Goal: Task Accomplishment & Management: Manage account settings

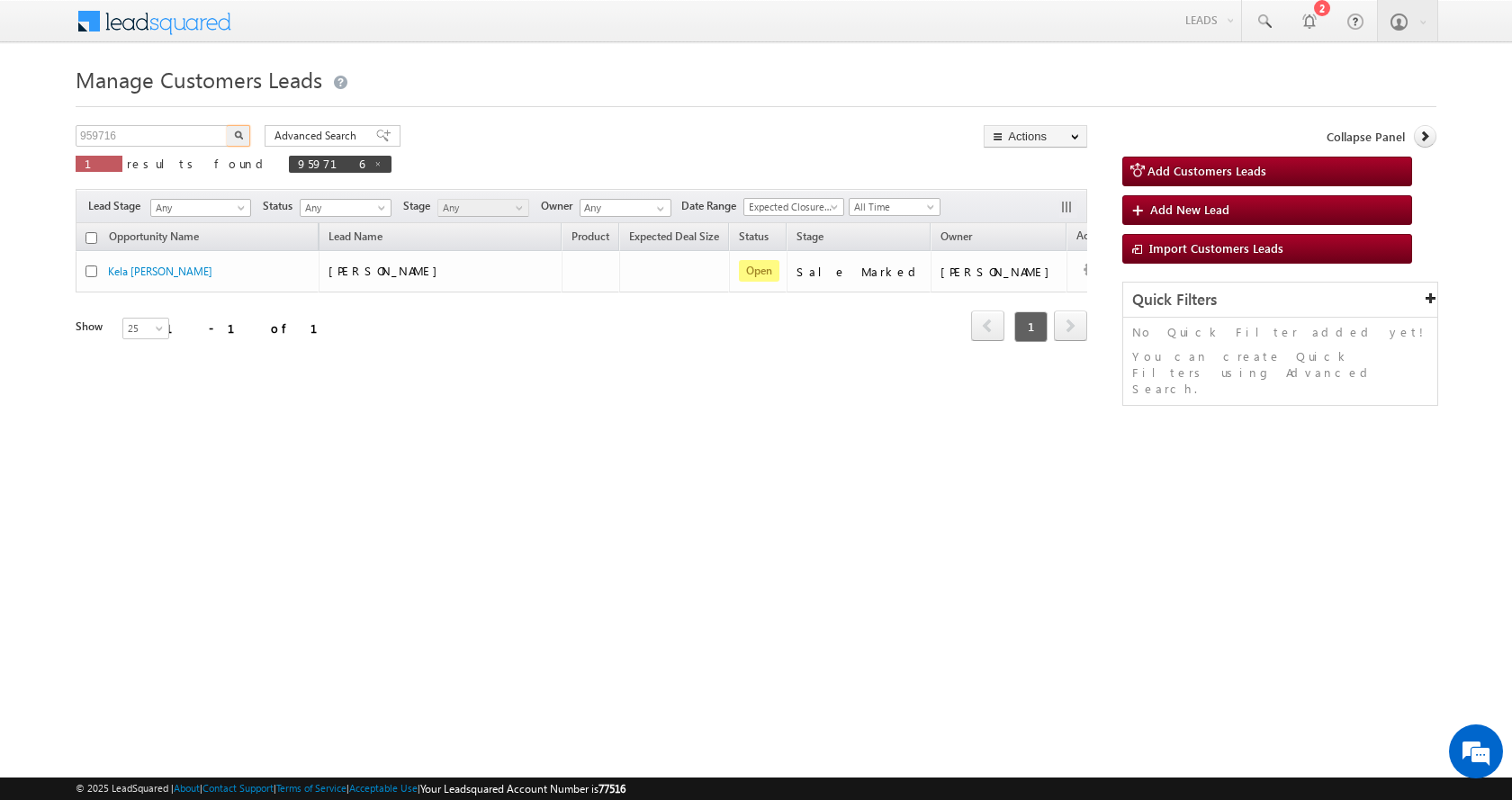
click at [95, 140] on input "959716" at bounding box center [152, 135] width 154 height 21
type input "957937"
click at [239, 137] on img "button" at bounding box center [239, 135] width 9 height 9
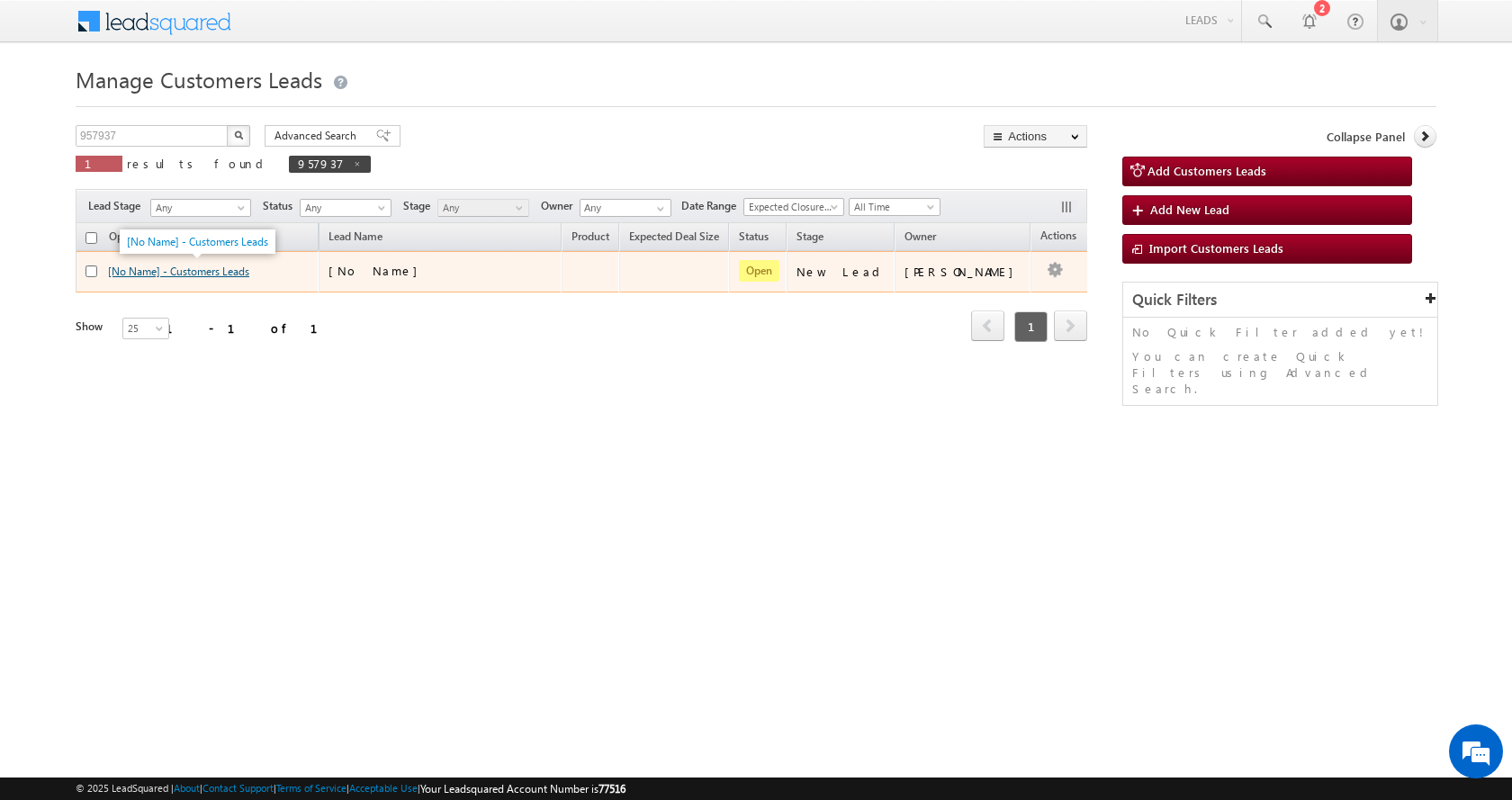
click at [153, 266] on link "[No Name] - Customers Leads" at bounding box center [178, 271] width 141 height 13
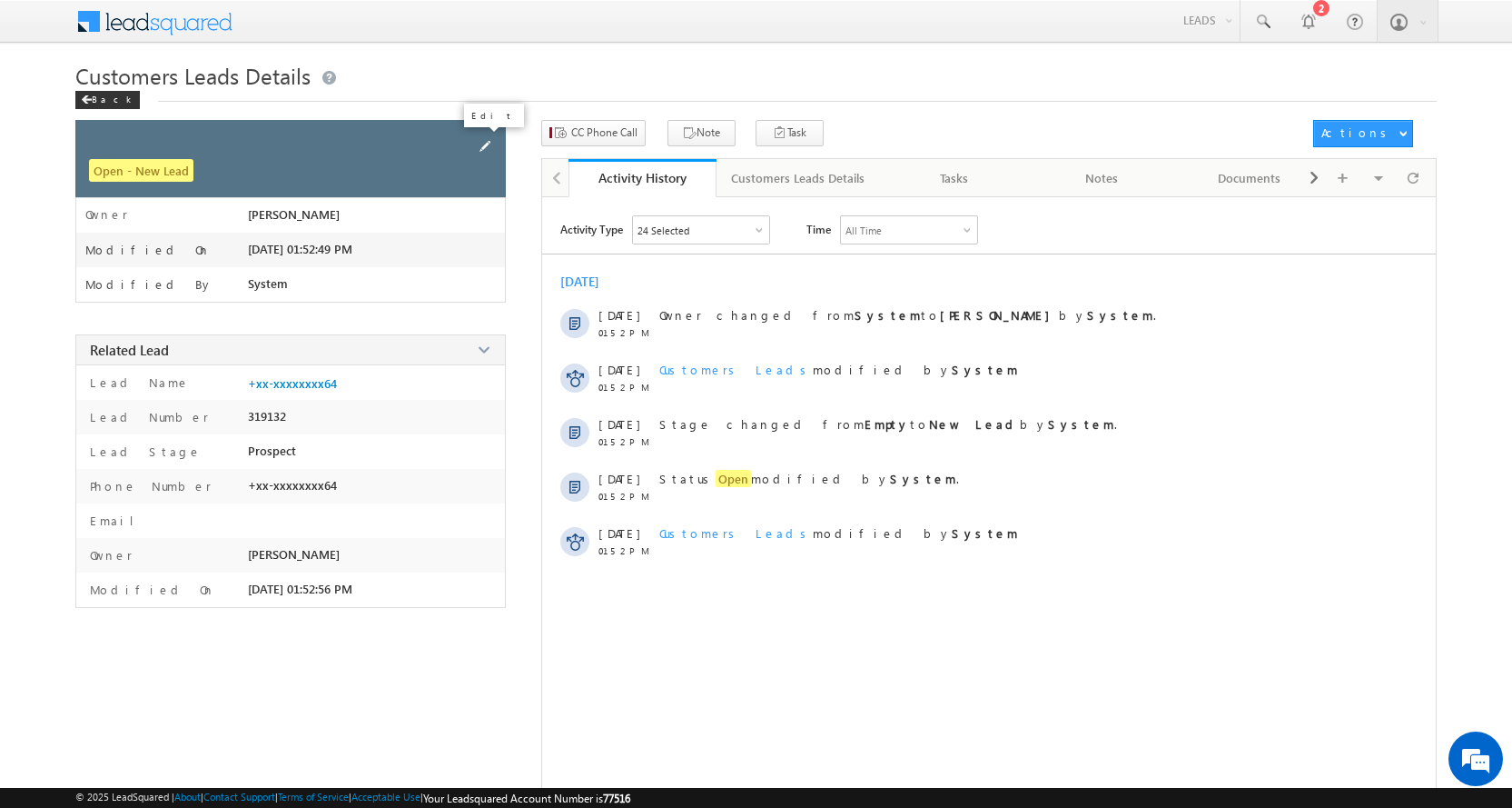
click at [479, 142] on span at bounding box center [485, 146] width 20 height 20
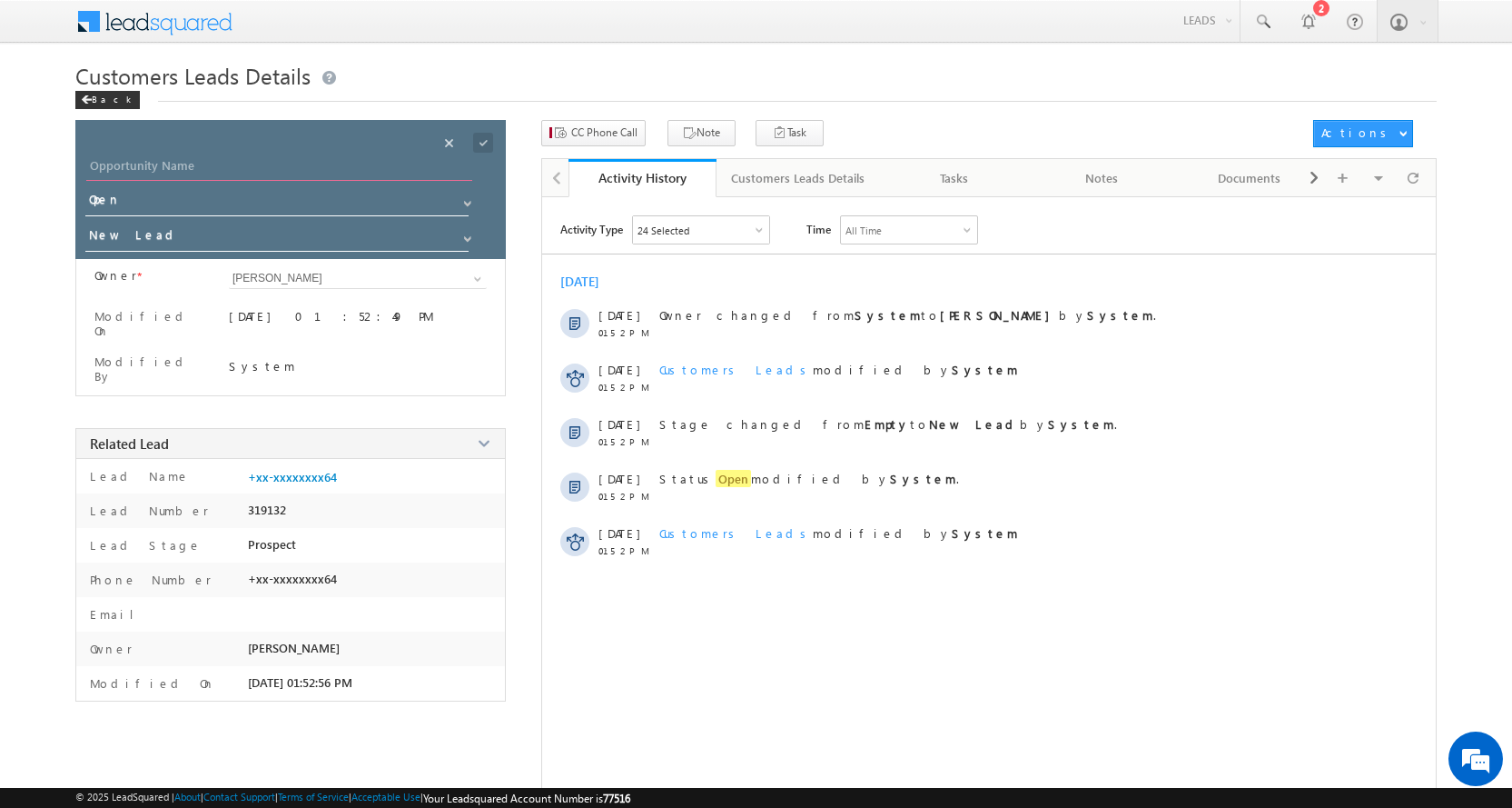
click at [133, 164] on input "Opportunity Name" at bounding box center [280, 168] width 386 height 25
paste input "CHANDAN KUMAR MISHRA"
type input "CHANDAN KUMAR MISHRA"
click at [473, 229] on link at bounding box center [465, 234] width 23 height 18
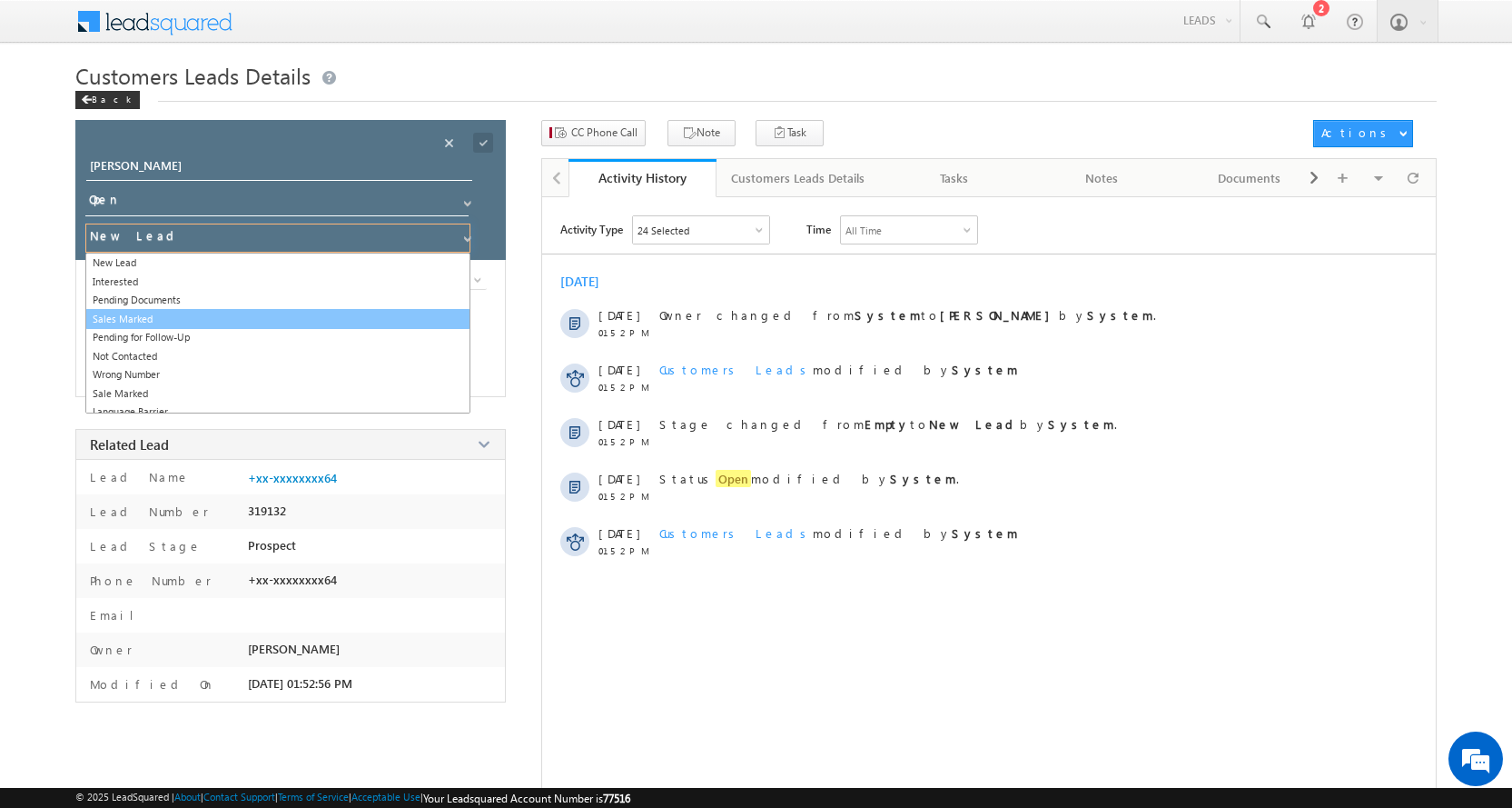
click at [172, 315] on link "Sales Marked" at bounding box center [278, 319] width 385 height 21
type input "Sales Marked"
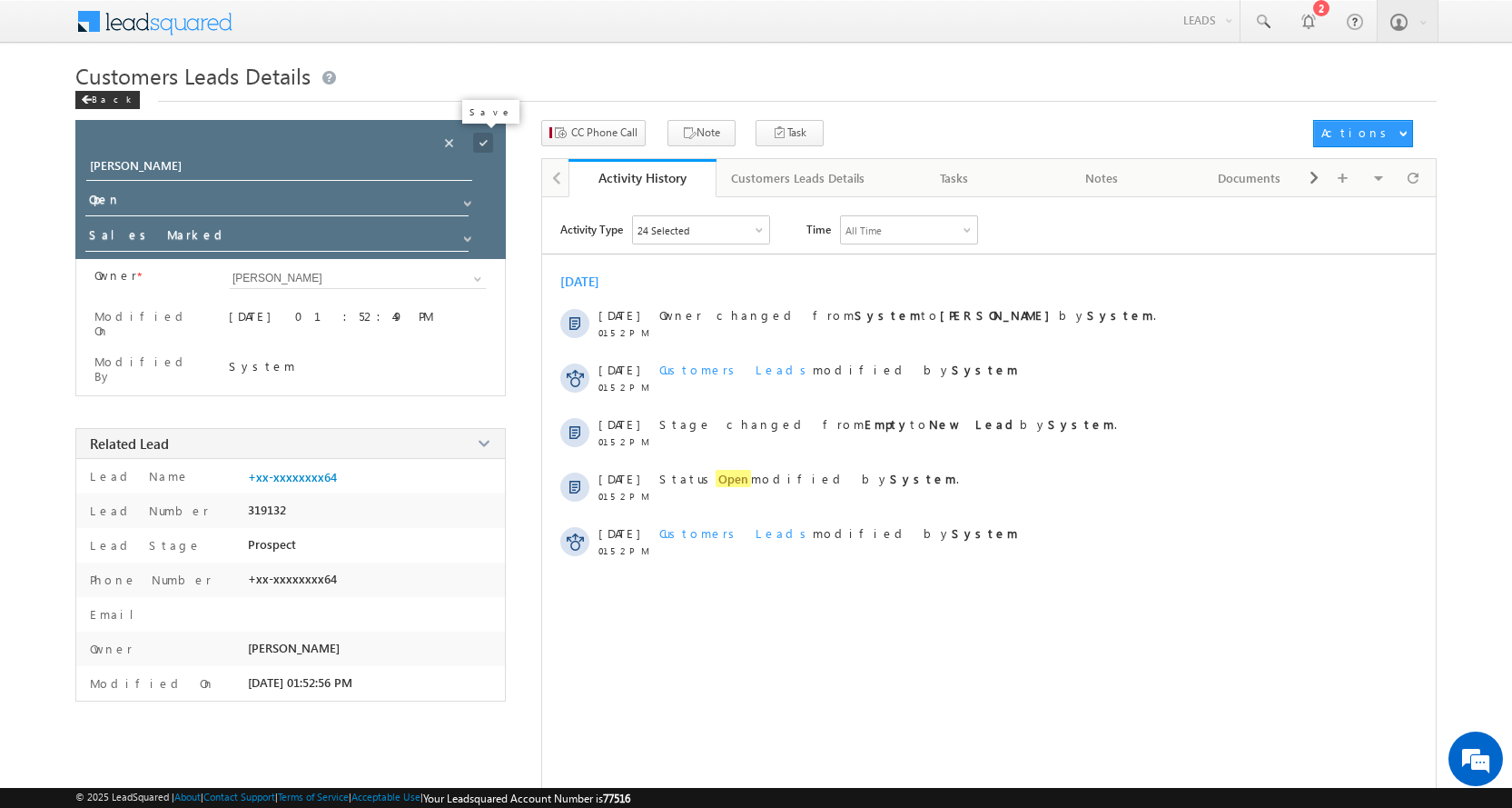
click at [491, 142] on span at bounding box center [483, 142] width 20 height 20
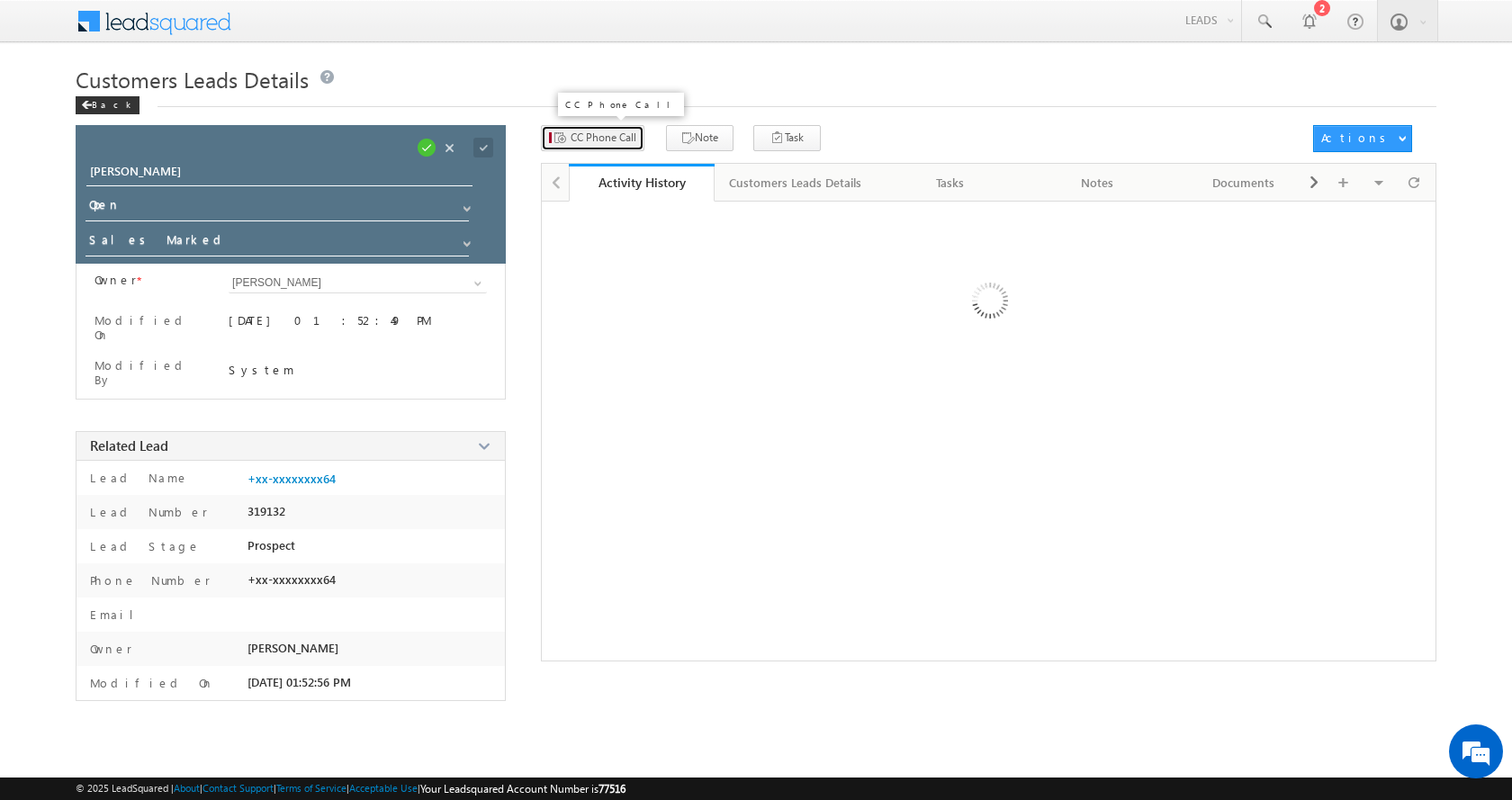
click at [609, 141] on button "CC Phone Call" at bounding box center [592, 138] width 104 height 26
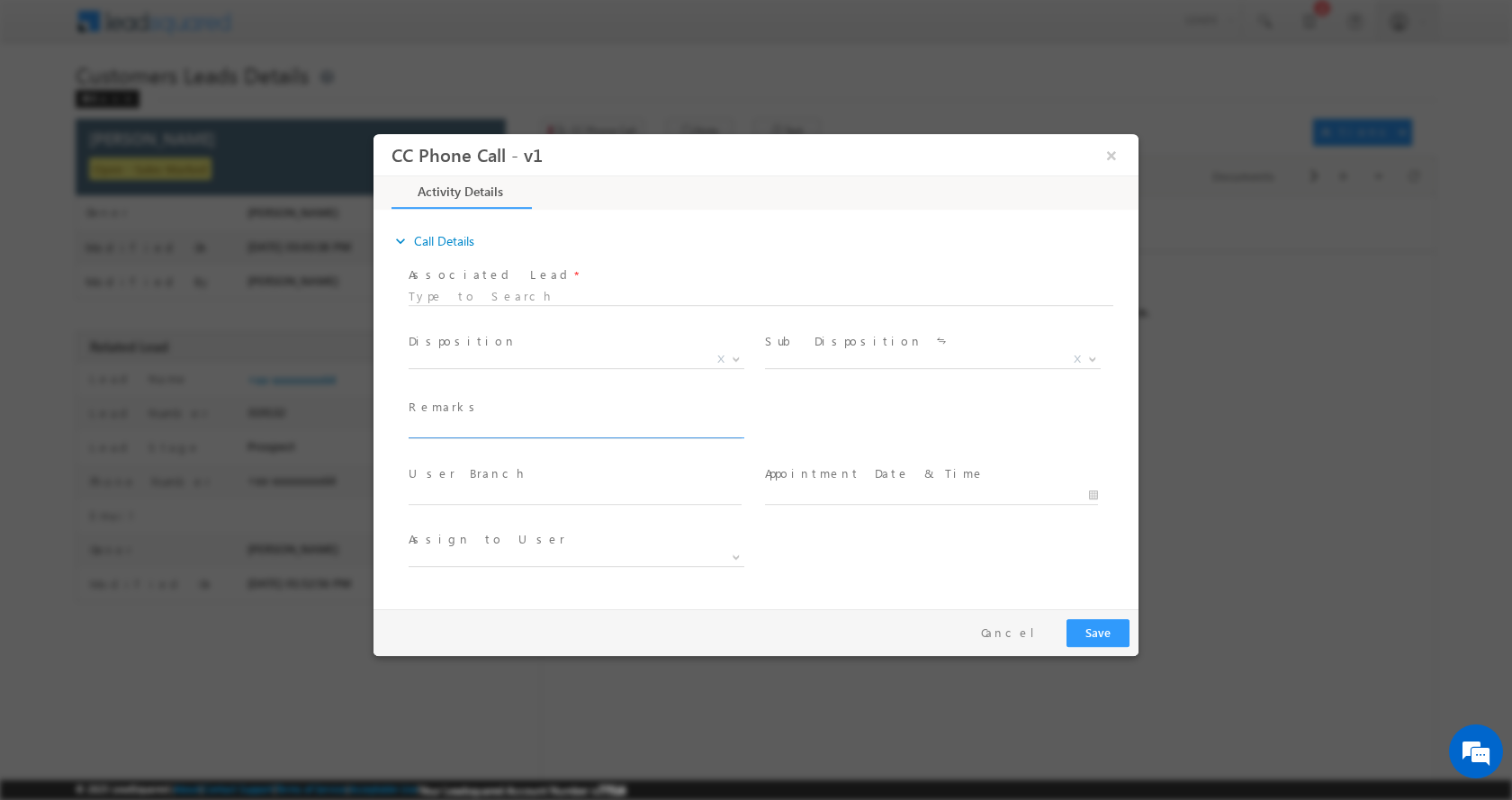
click at [539, 422] on input "text" at bounding box center [575, 428] width 333 height 18
type input "CHANDAN KUMAR MISHRA-9653297064-P+C-LOAN-10 L-PV-30 L-WIFE-AGE-25-REG-AGE-36 -2…"
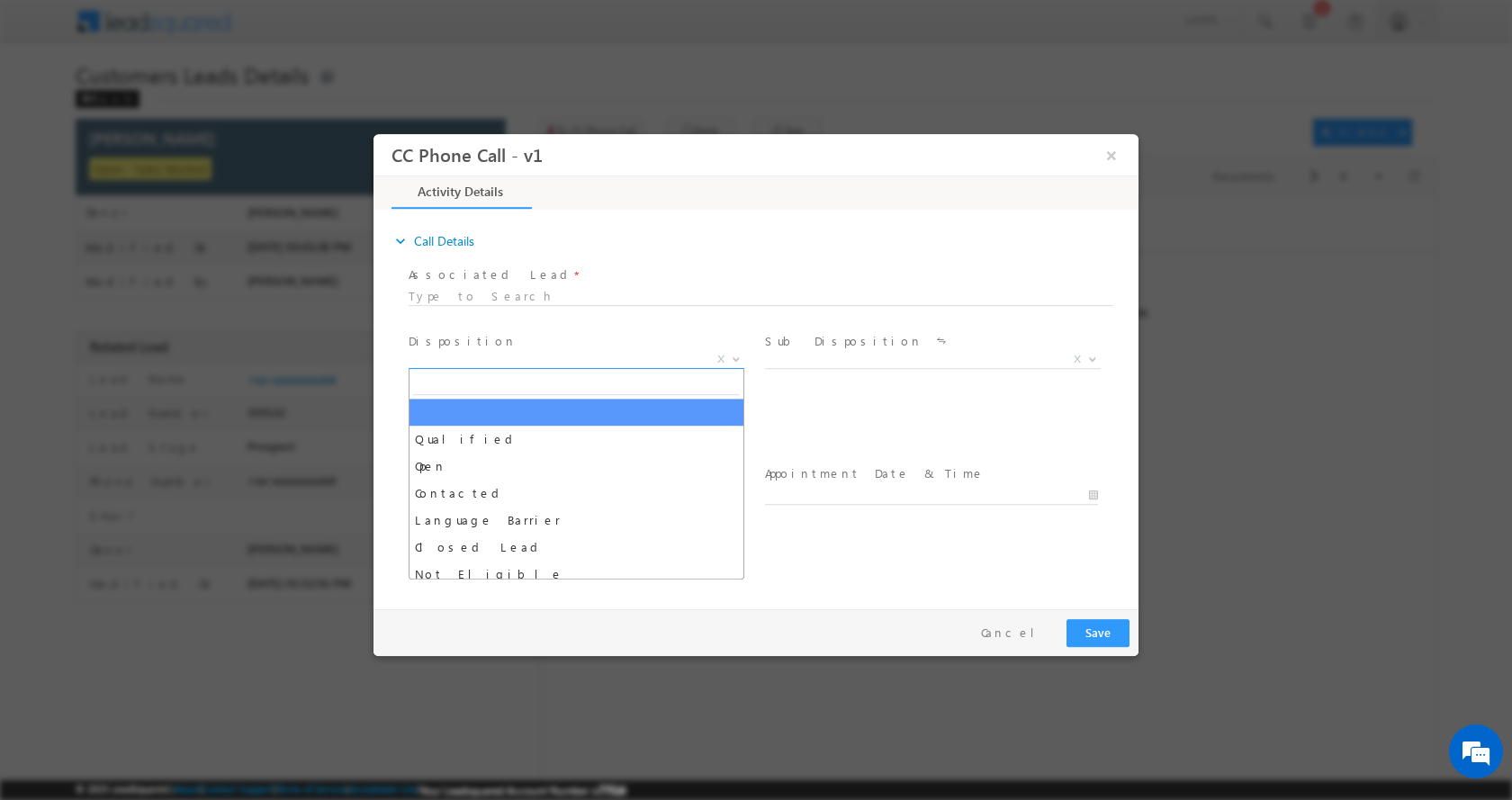
click at [739, 355] on b at bounding box center [736, 357] width 11 height 7
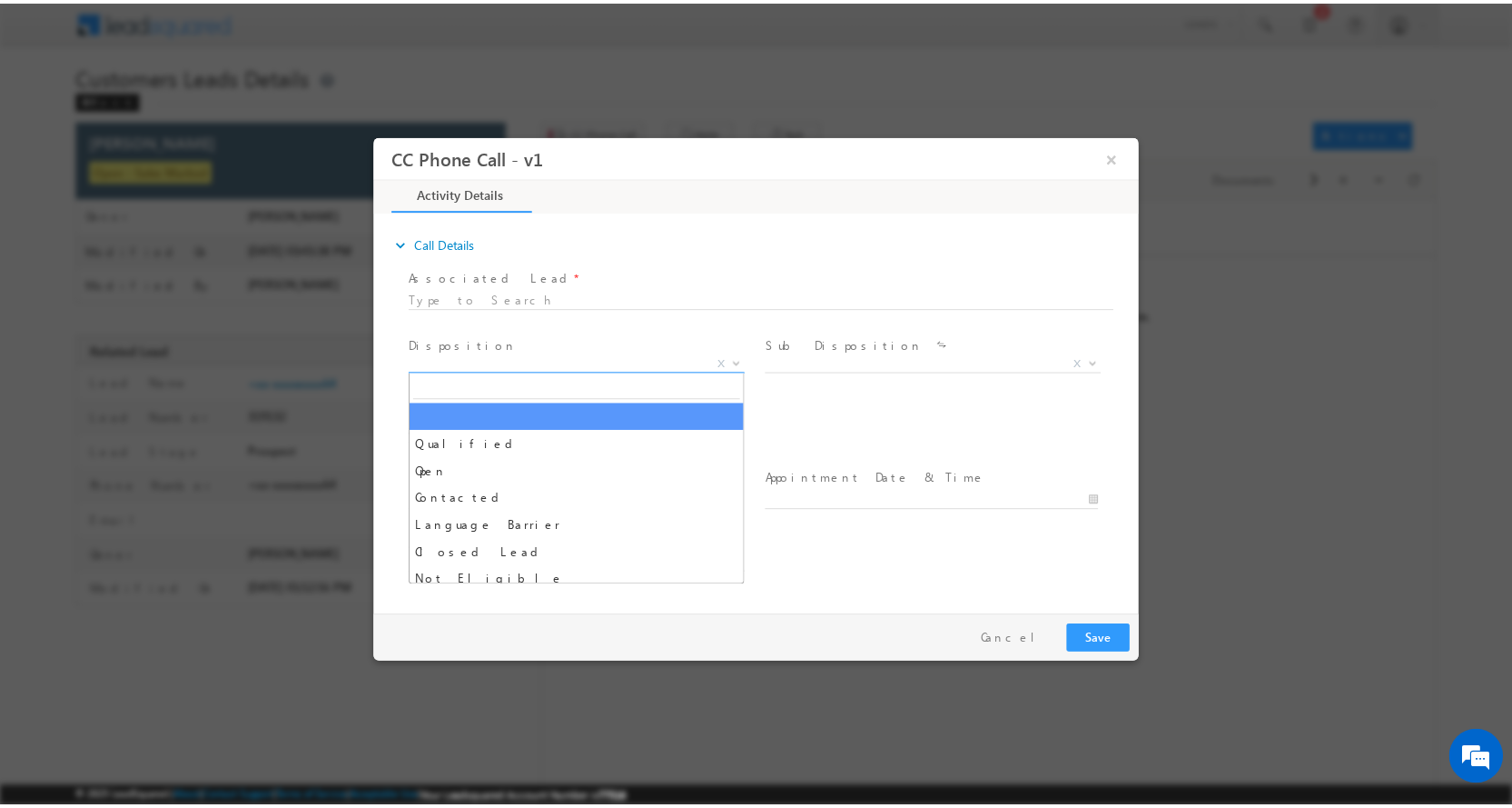
scroll to position [0, 0]
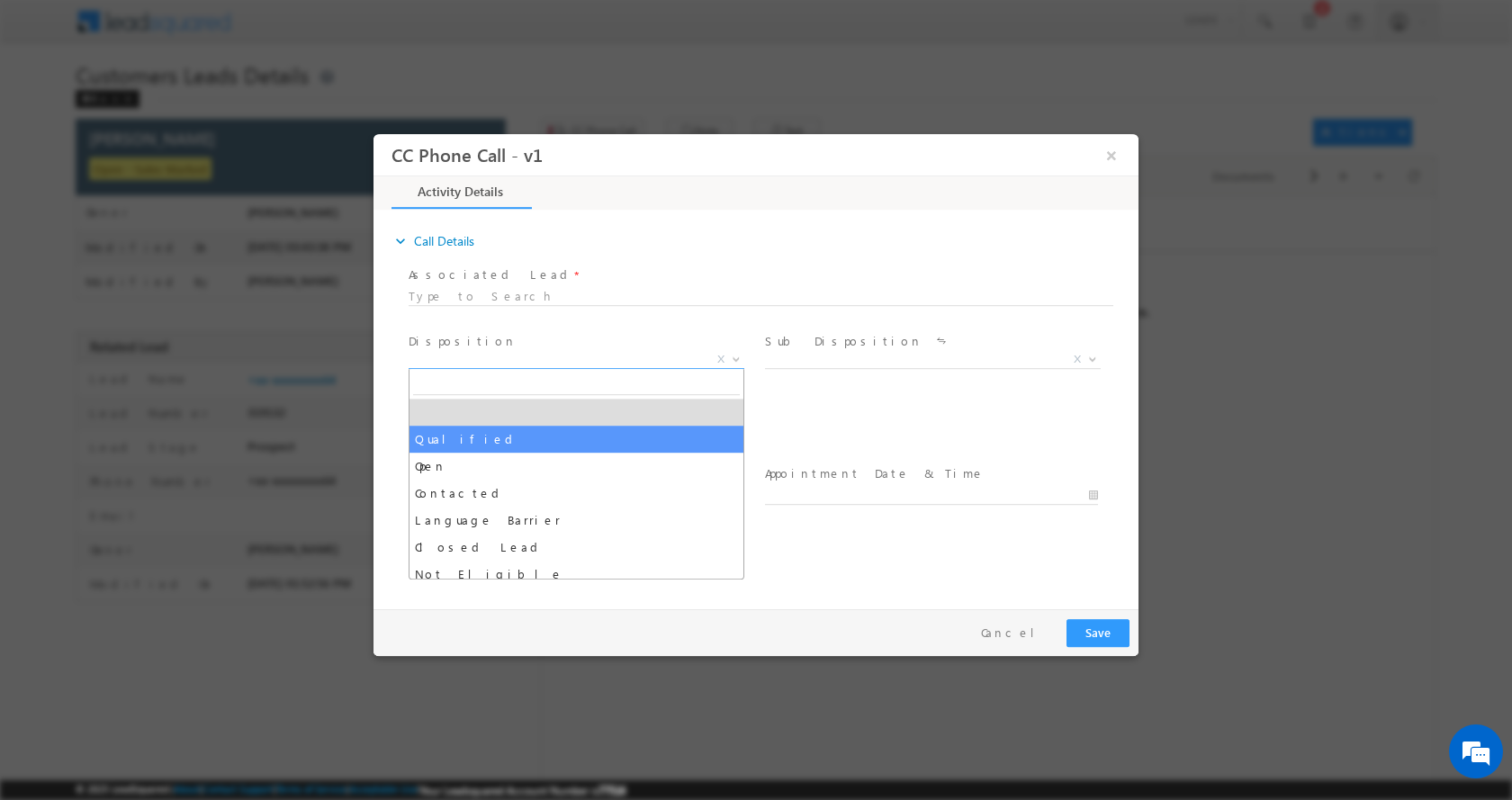
select select "Qualified"
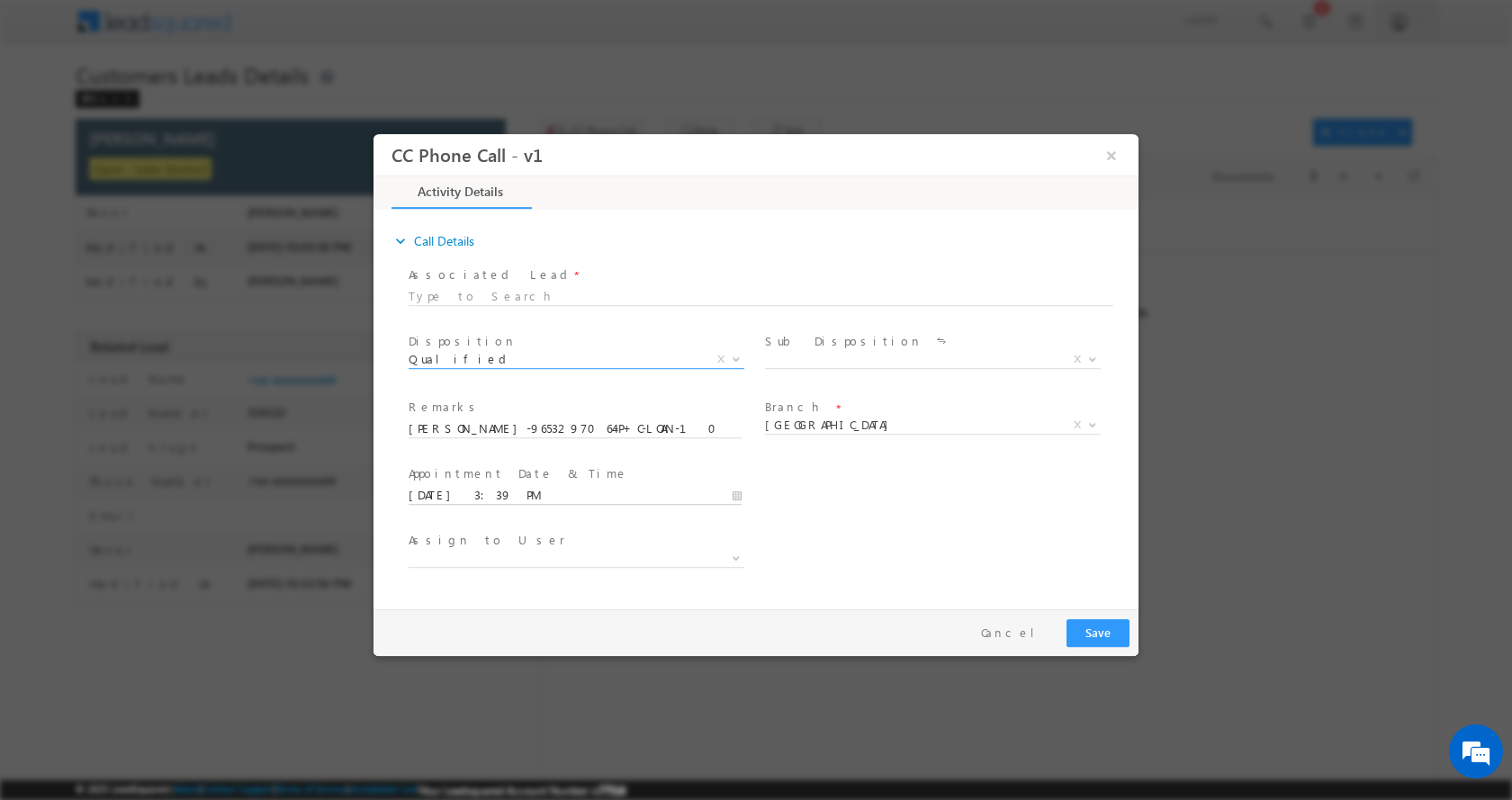
click at [733, 494] on input "10/07/2025 3:39 PM" at bounding box center [575, 494] width 333 height 18
type input "10/08/2025 2:39 PM"
type input "02"
click at [475, 479] on span at bounding box center [478, 478] width 13 height 13
type input "10/08/2025 1:39 PM"
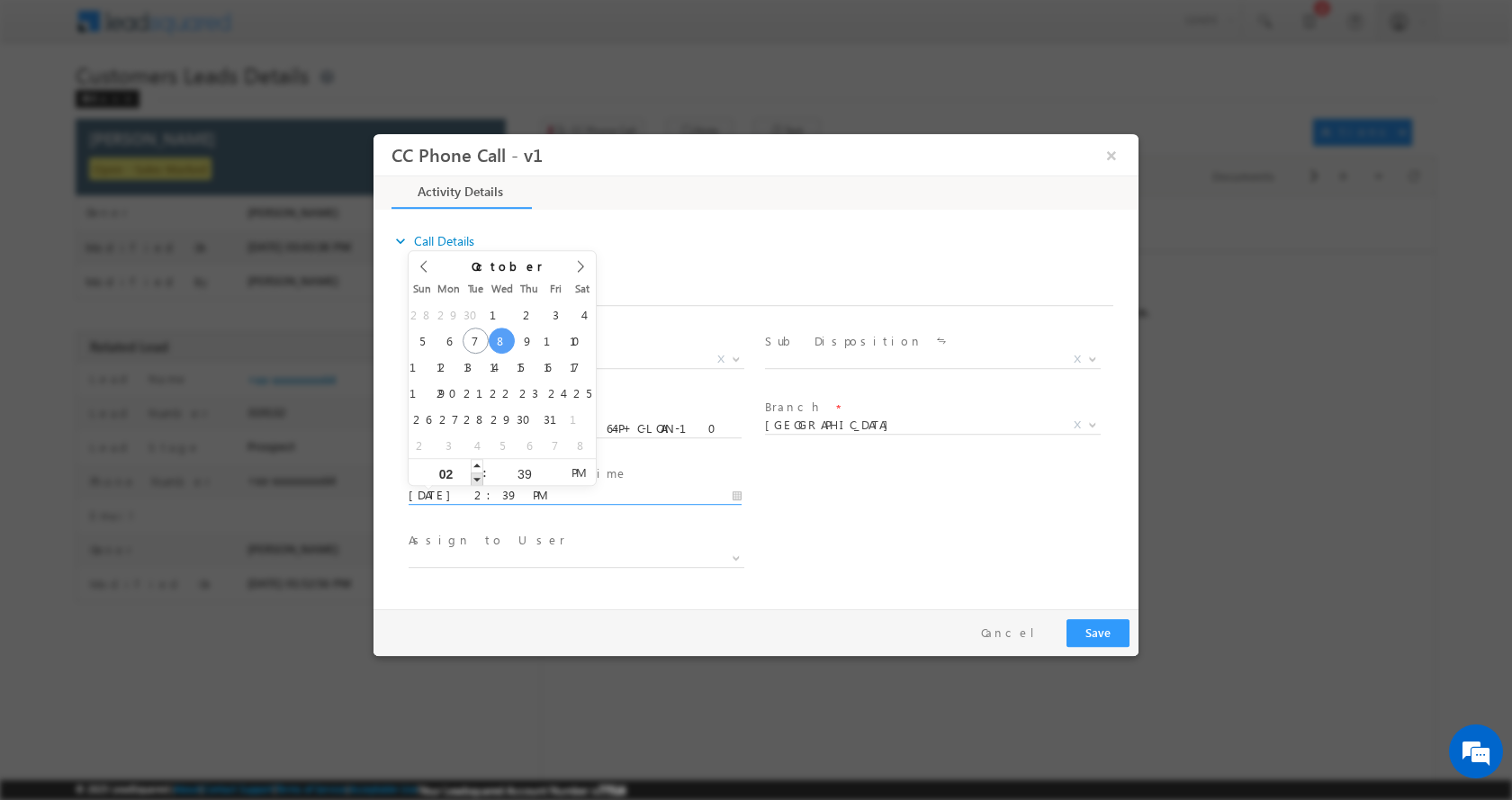
type input "01"
click at [475, 479] on span at bounding box center [478, 478] width 13 height 13
type input "10/08/2025 12:39 PM"
type input "12"
click at [475, 479] on span at bounding box center [478, 478] width 13 height 13
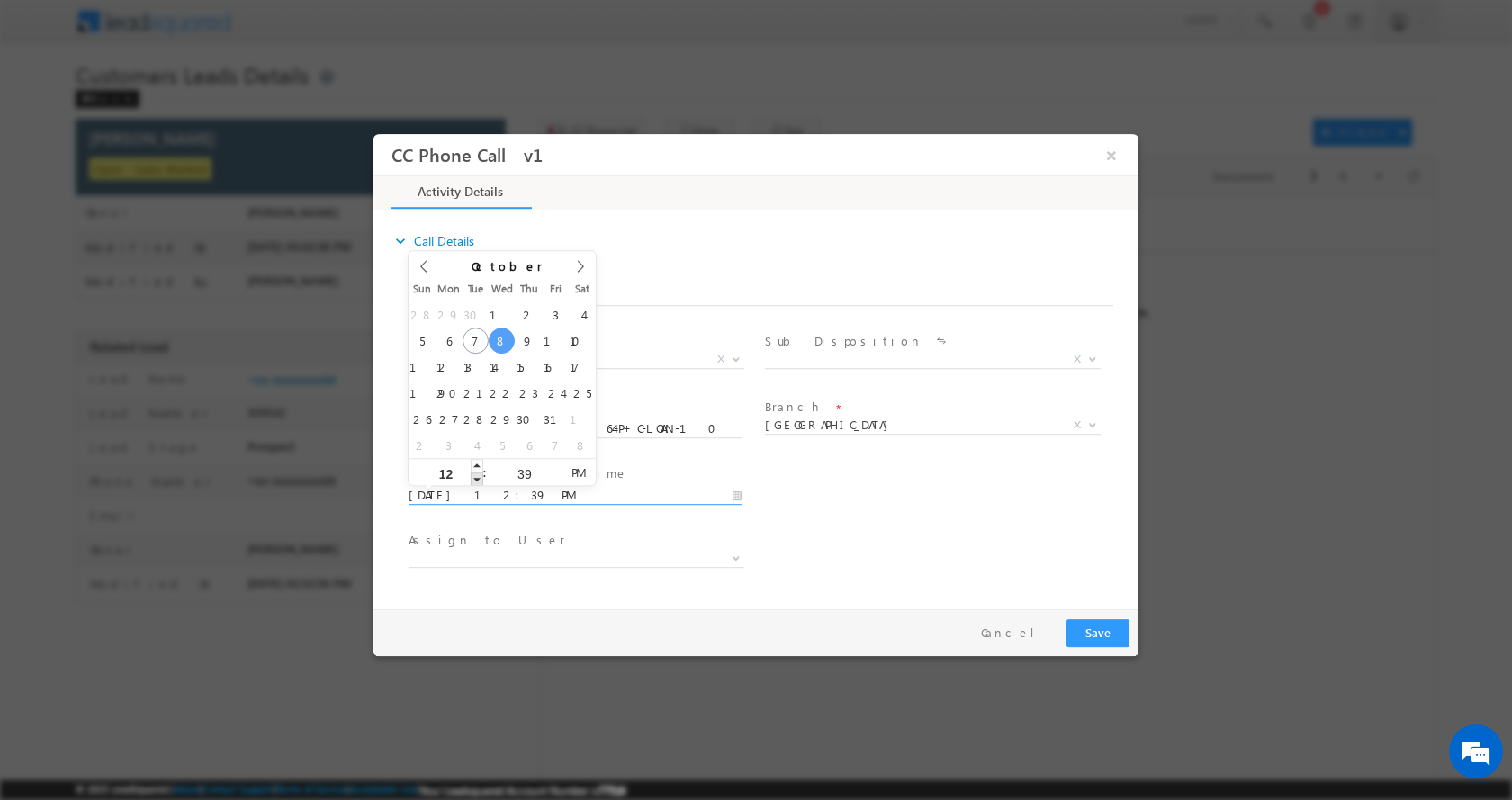
type input "10/08/2025 11:39 AM"
type input "11"
click at [475, 479] on span at bounding box center [478, 478] width 13 height 13
type input "10/08/2025 10:39 AM"
type input "10"
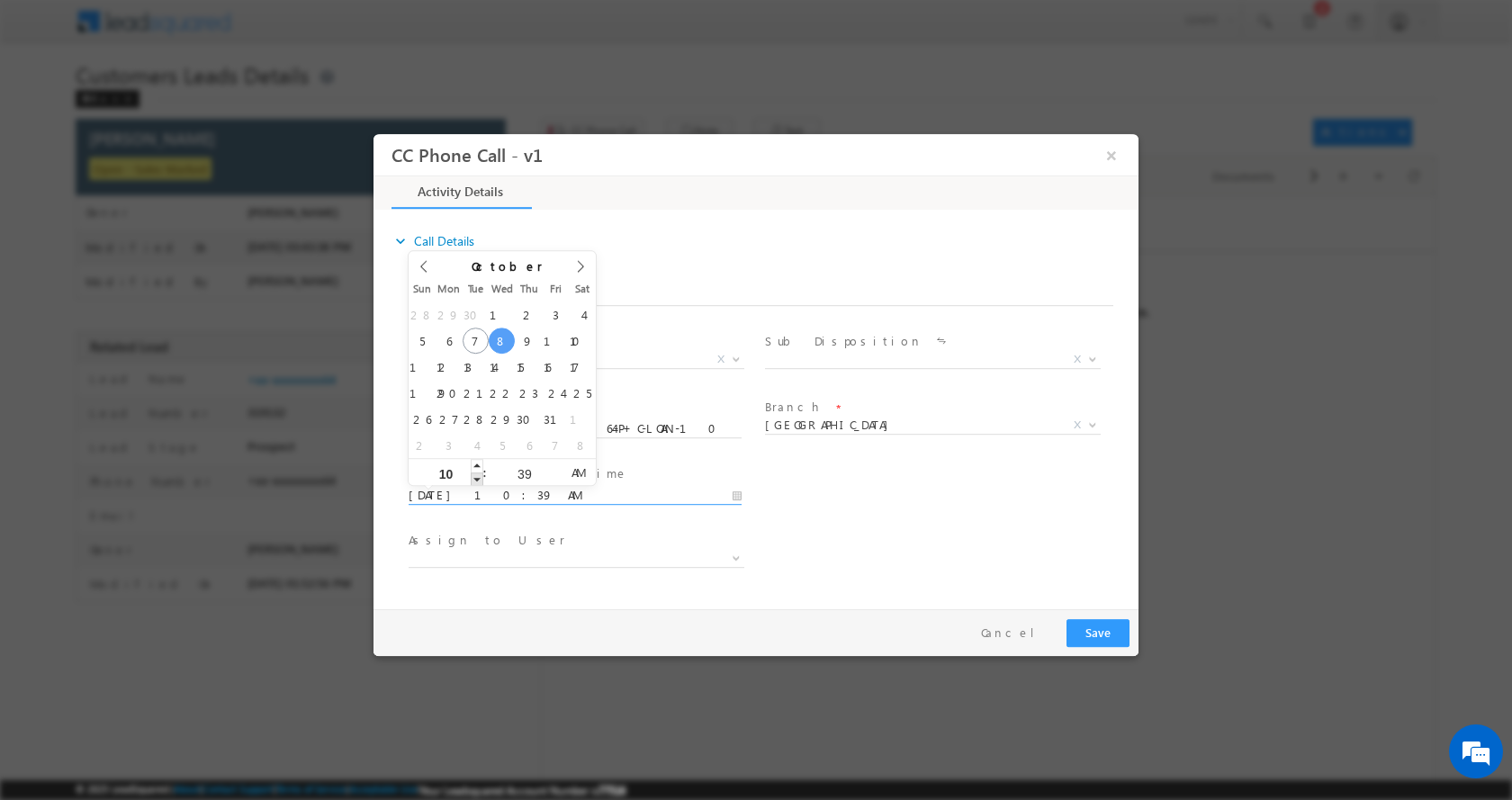
click at [475, 479] on span at bounding box center [478, 478] width 13 height 13
type input "10/08/2025 9:39 AM"
type input "09"
click at [475, 479] on span at bounding box center [478, 478] width 13 height 13
type input "10/08/2025 10:39 AM"
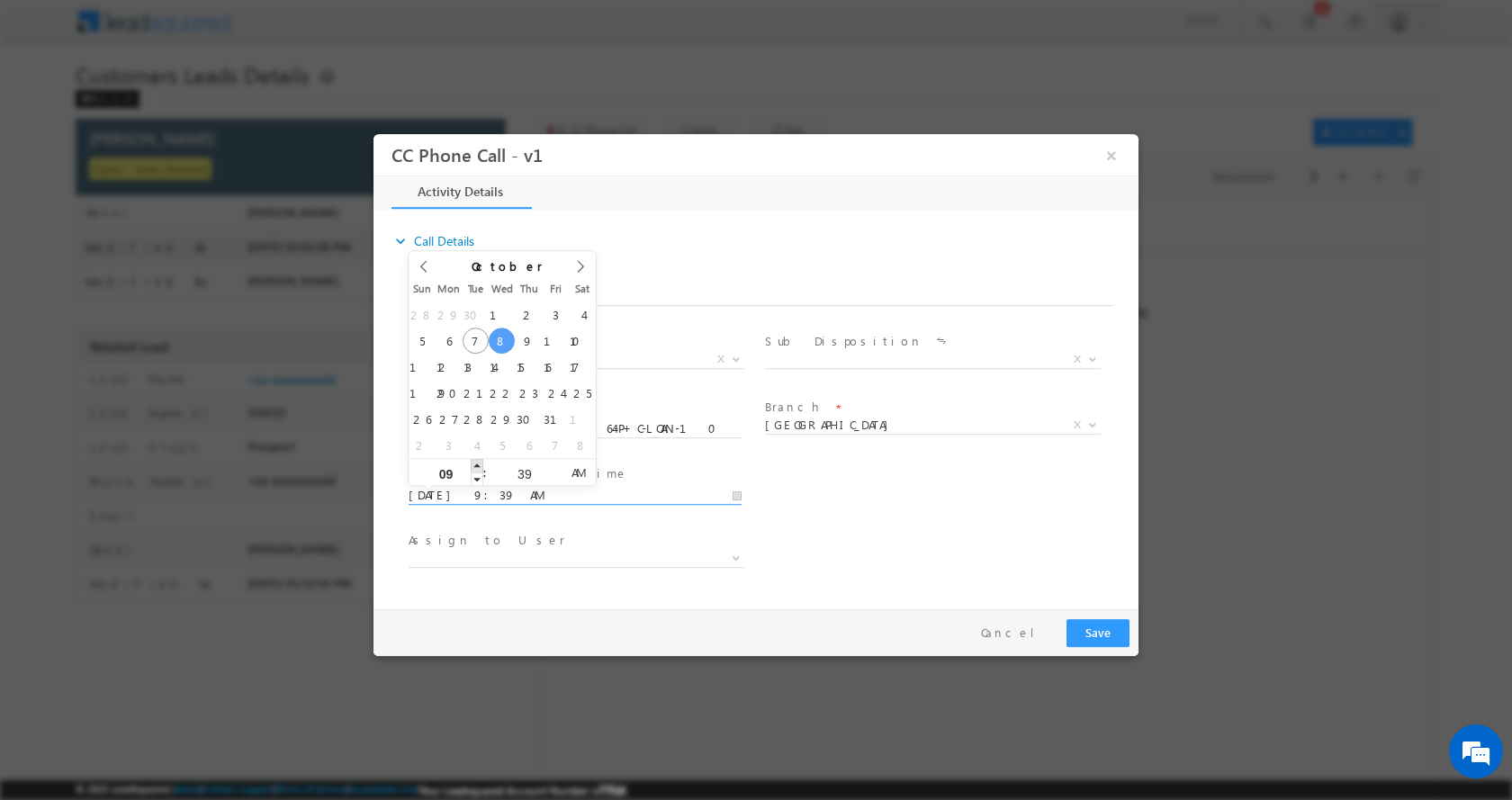
type input "10"
click at [476, 465] on span at bounding box center [478, 464] width 13 height 13
click at [1101, 630] on button "Save" at bounding box center [1098, 632] width 63 height 28
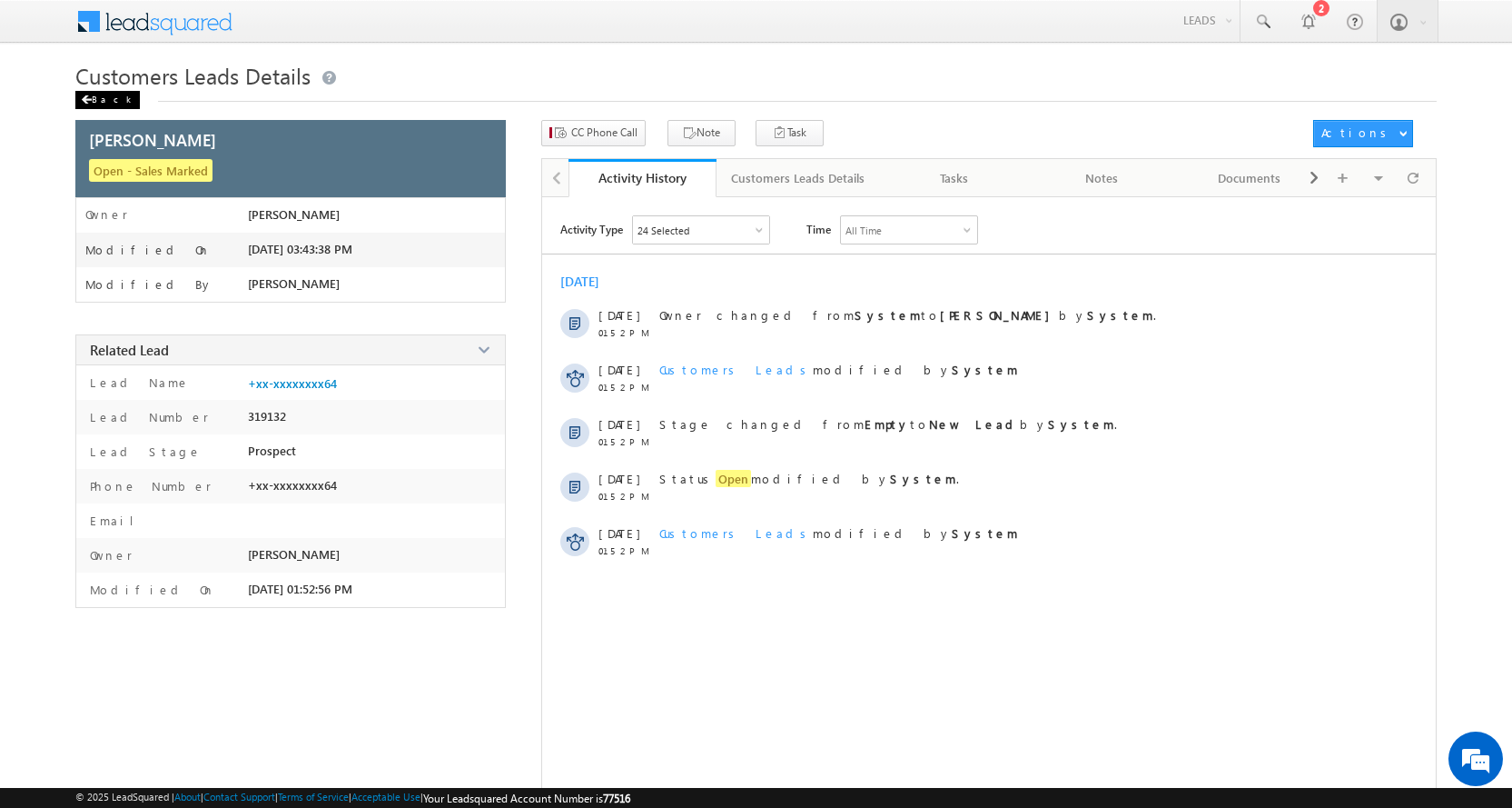
click at [105, 95] on div "Back" at bounding box center [107, 99] width 64 height 18
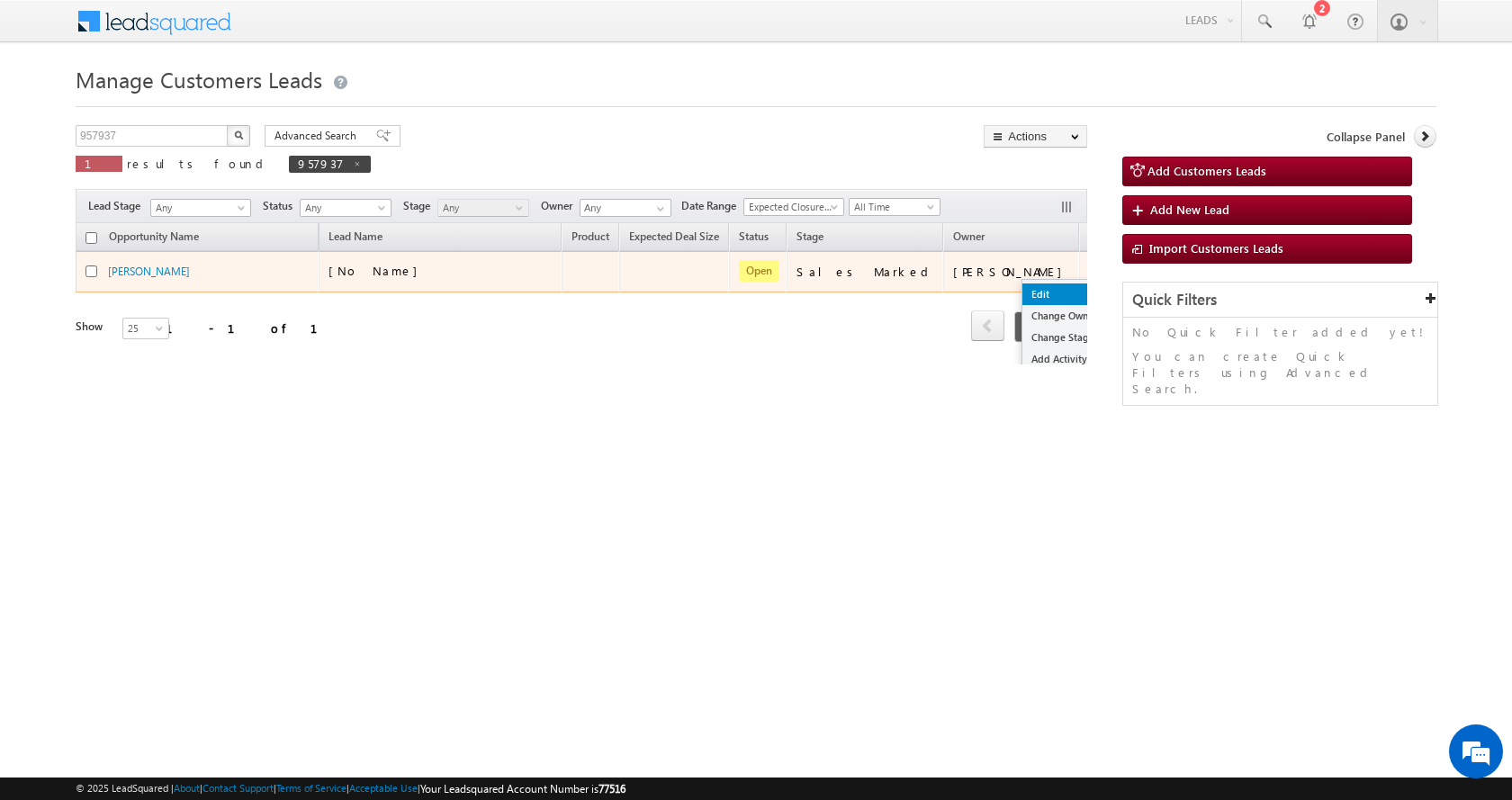
click at [1022, 292] on link "Edit" at bounding box center [1067, 294] width 90 height 21
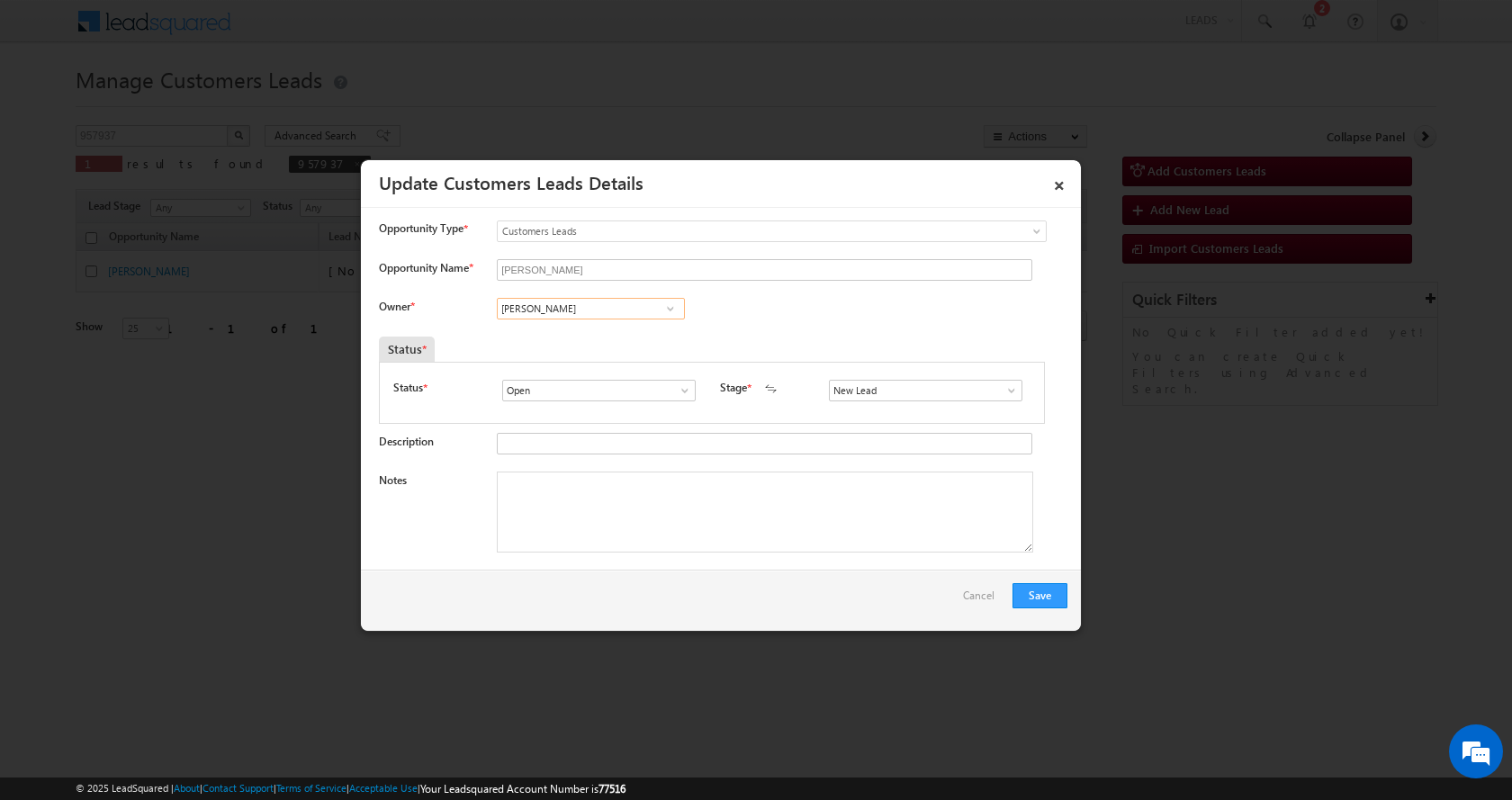
click at [520, 310] on input "[PERSON_NAME]" at bounding box center [591, 308] width 188 height 21
paste input "Rana Sangram Singh"
click at [604, 335] on link "Rana Sangram Singh rana.singh@sgrlimited.in" at bounding box center [591, 336] width 188 height 34
type input "Rana Sangram Singh"
click at [593, 532] on textarea "Notes" at bounding box center [765, 512] width 536 height 81
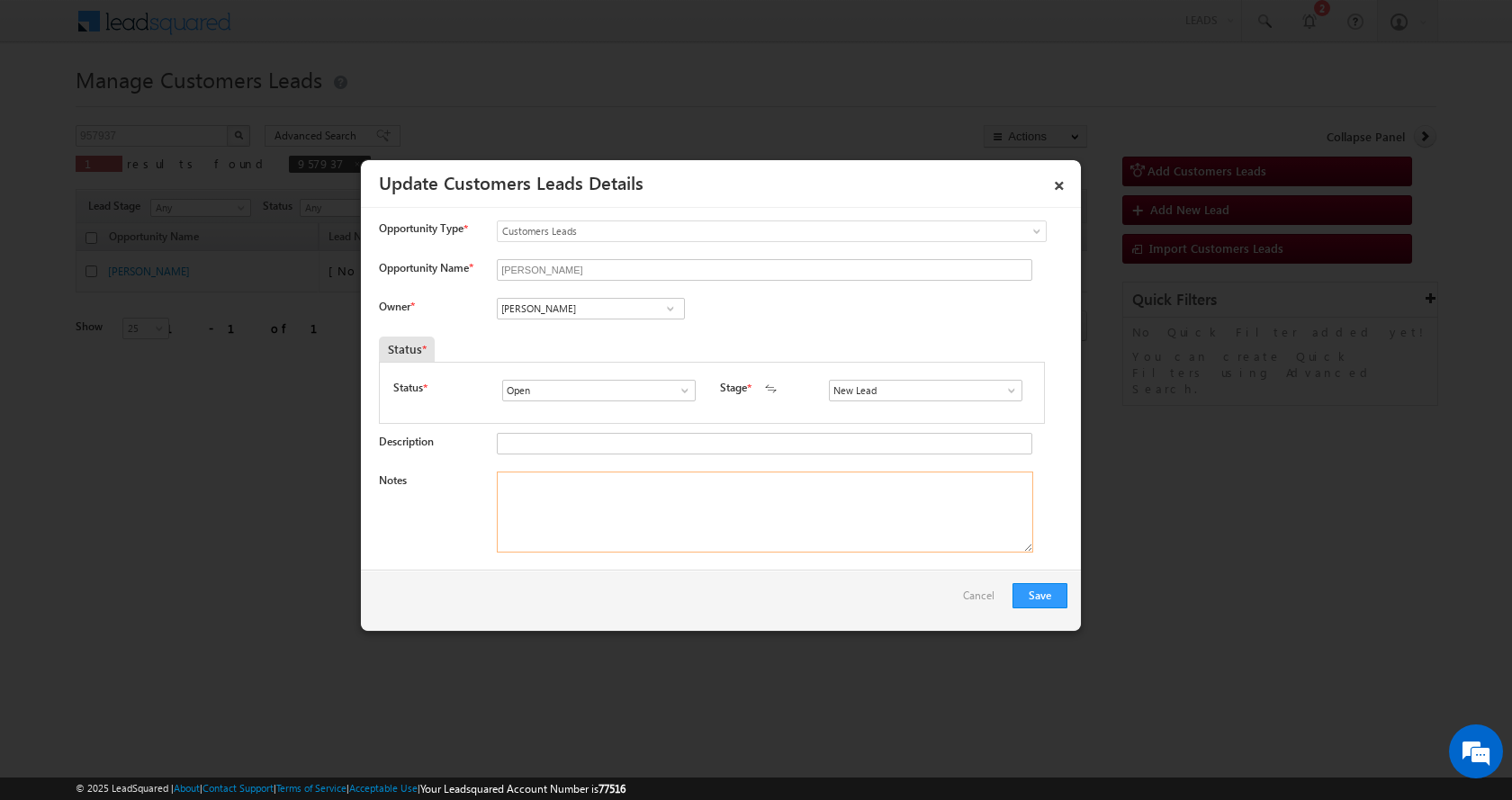
paste textarea "CHANDAN KUMAR MISHRA-9653297064-P+C-LOAN-10 L-PV-30 L-WIFE-AGE-25-REG-AGE-36 -2…"
type textarea "CHANDAN KUMAR MISHRA-9653297064-P+C-LOAN-10 L-PV-30 L-WIFE-AGE-25-REG-AGE-36 -2…"
click at [1051, 596] on button "Save" at bounding box center [1039, 595] width 55 height 25
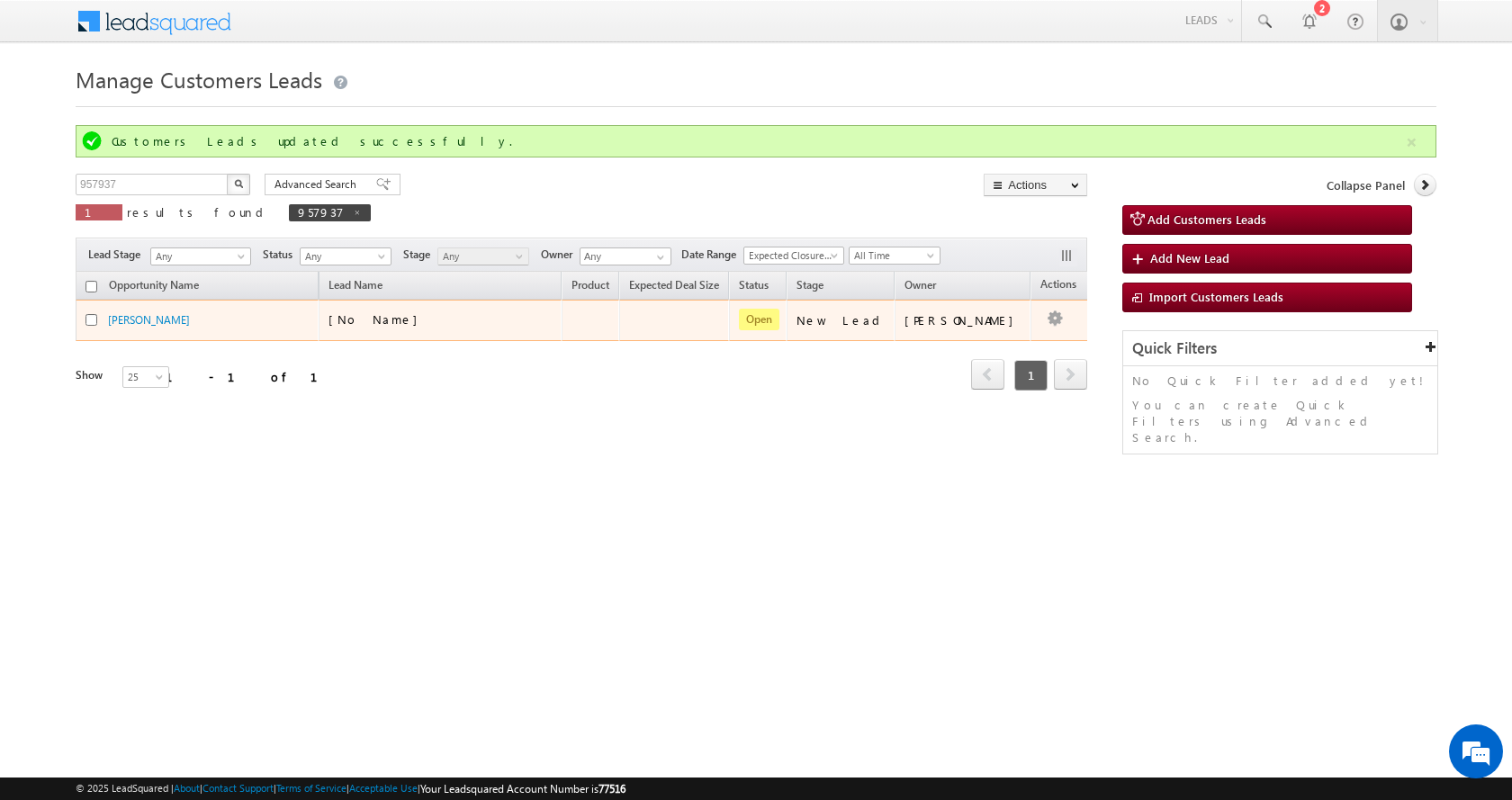
click at [1040, 318] on div "Edit Change Owner Change Stage Add Activity Add Task Delete" at bounding box center [1054, 320] width 29 height 24
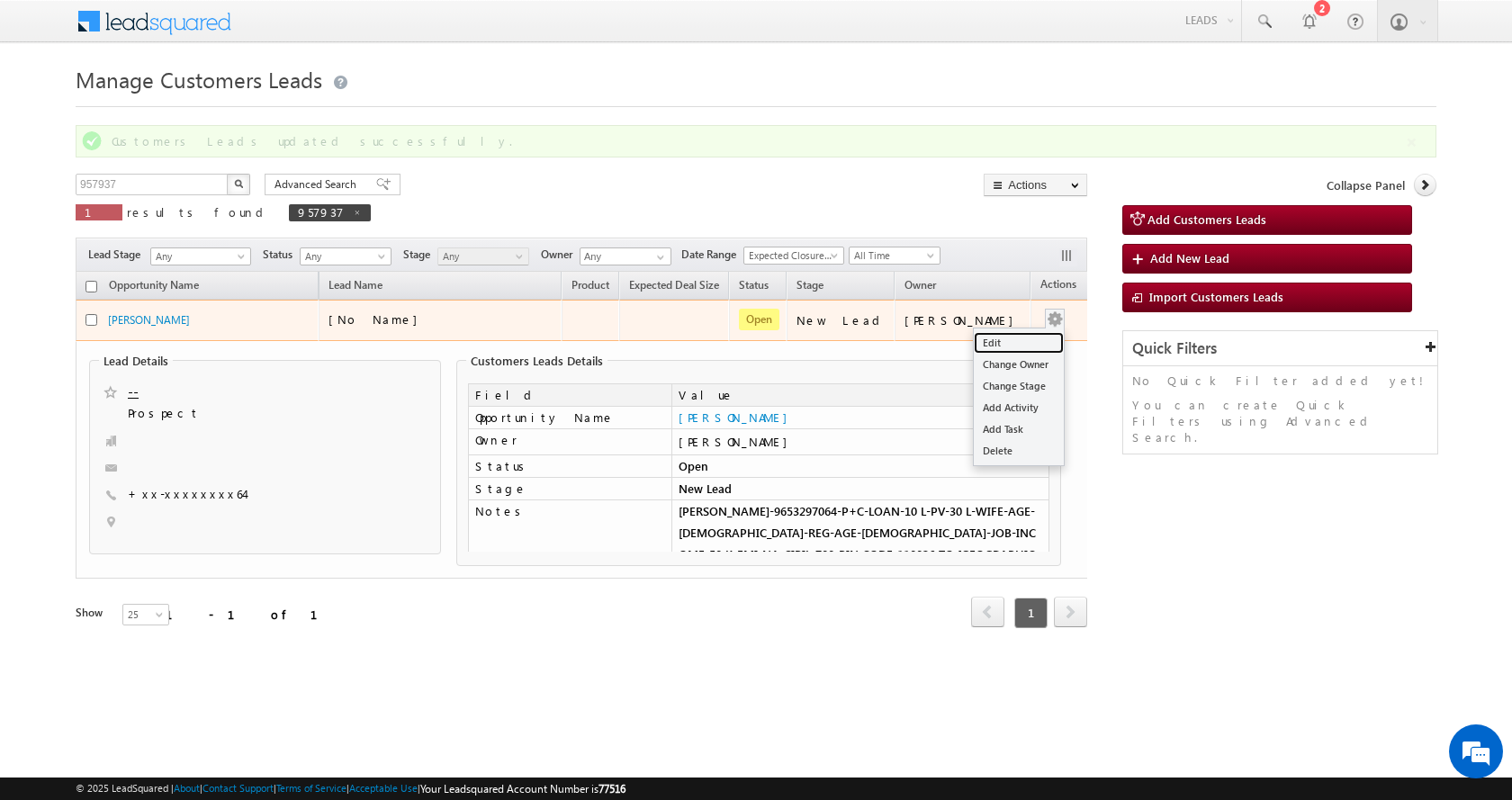
click at [974, 347] on link "Edit" at bounding box center [1019, 342] width 90 height 21
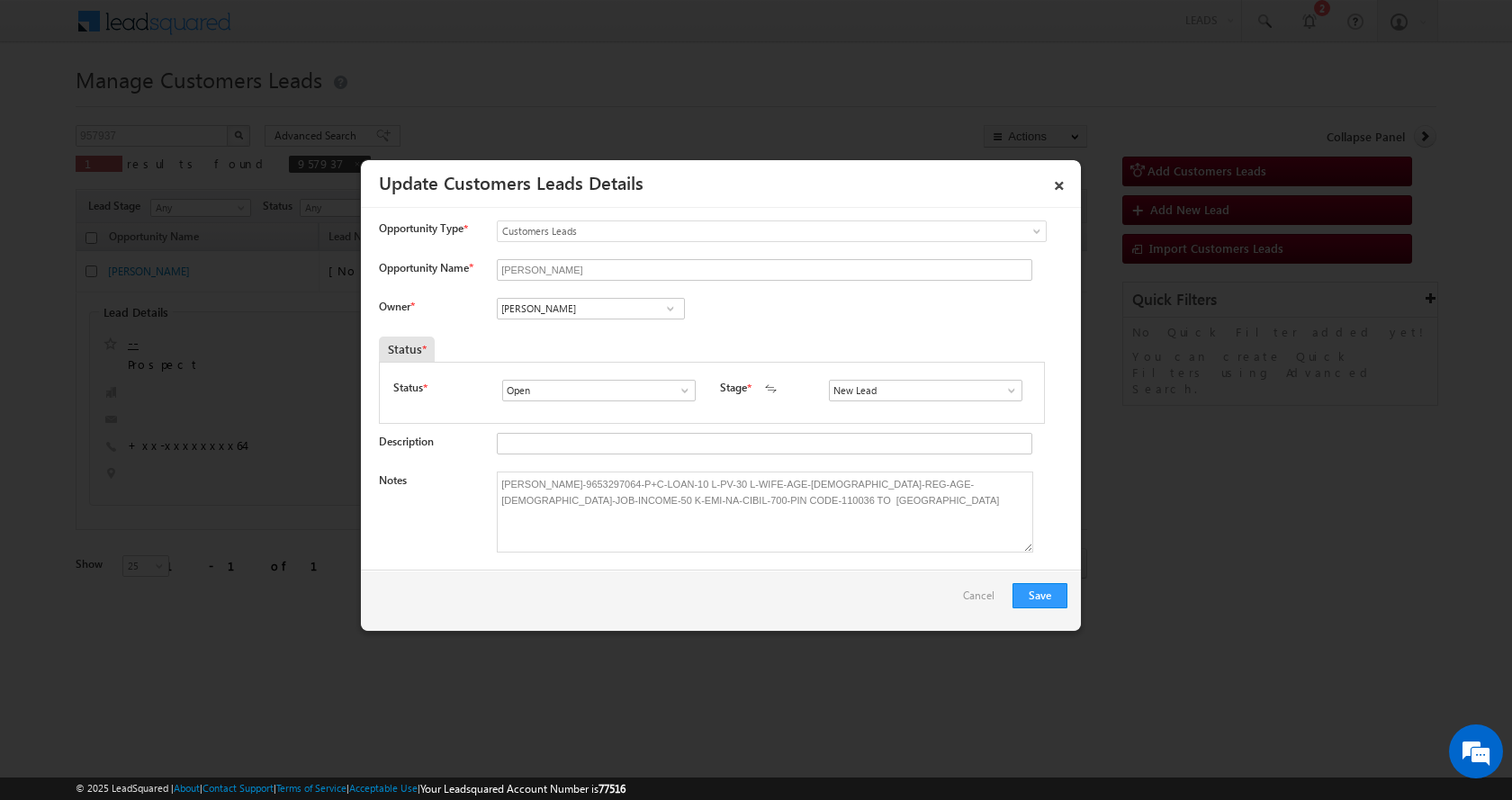
click at [1004, 393] on span at bounding box center [1011, 390] width 18 height 14
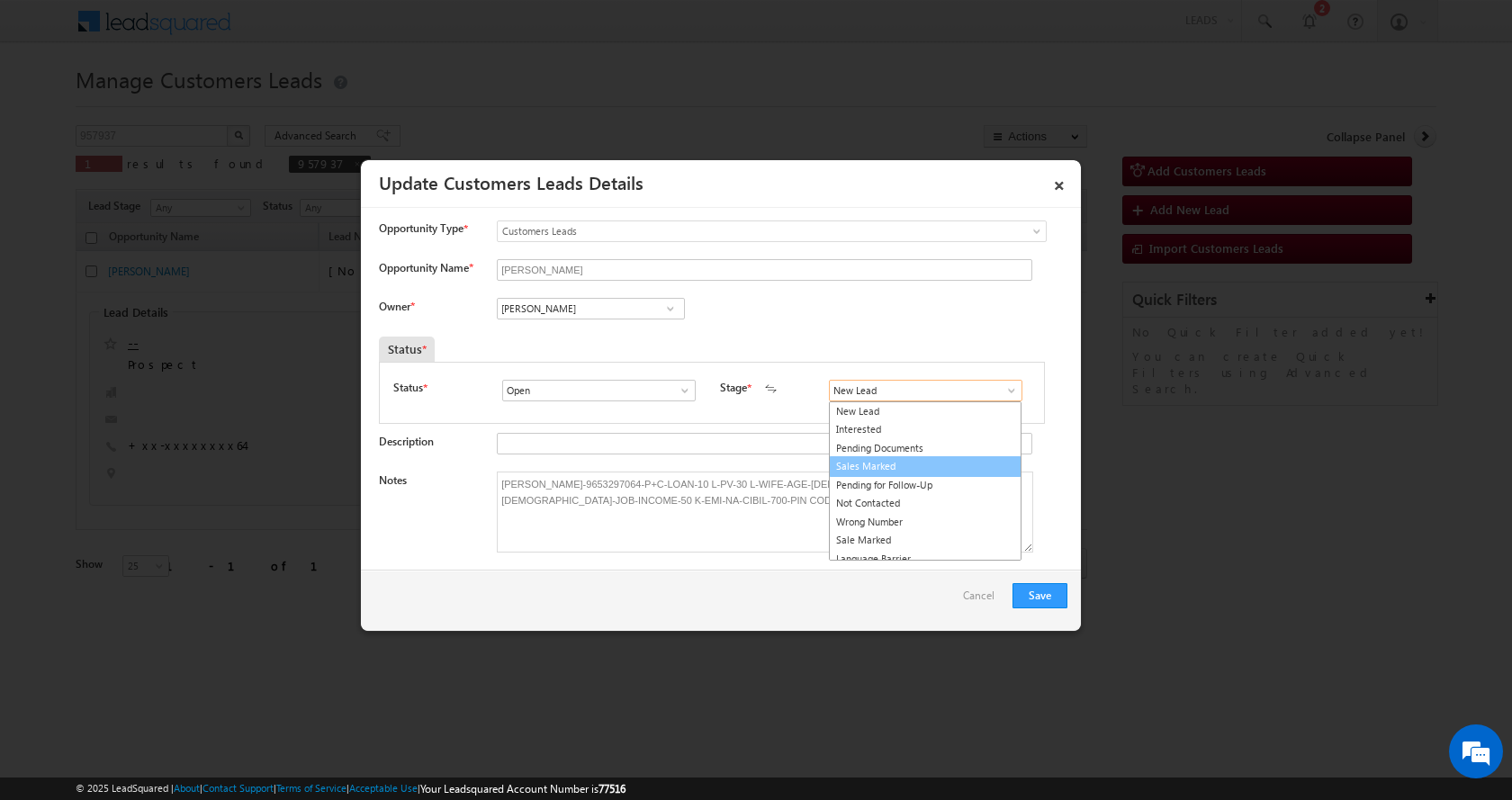
click at [863, 461] on link "Sales Marked" at bounding box center [925, 466] width 192 height 21
type input "Sales Marked"
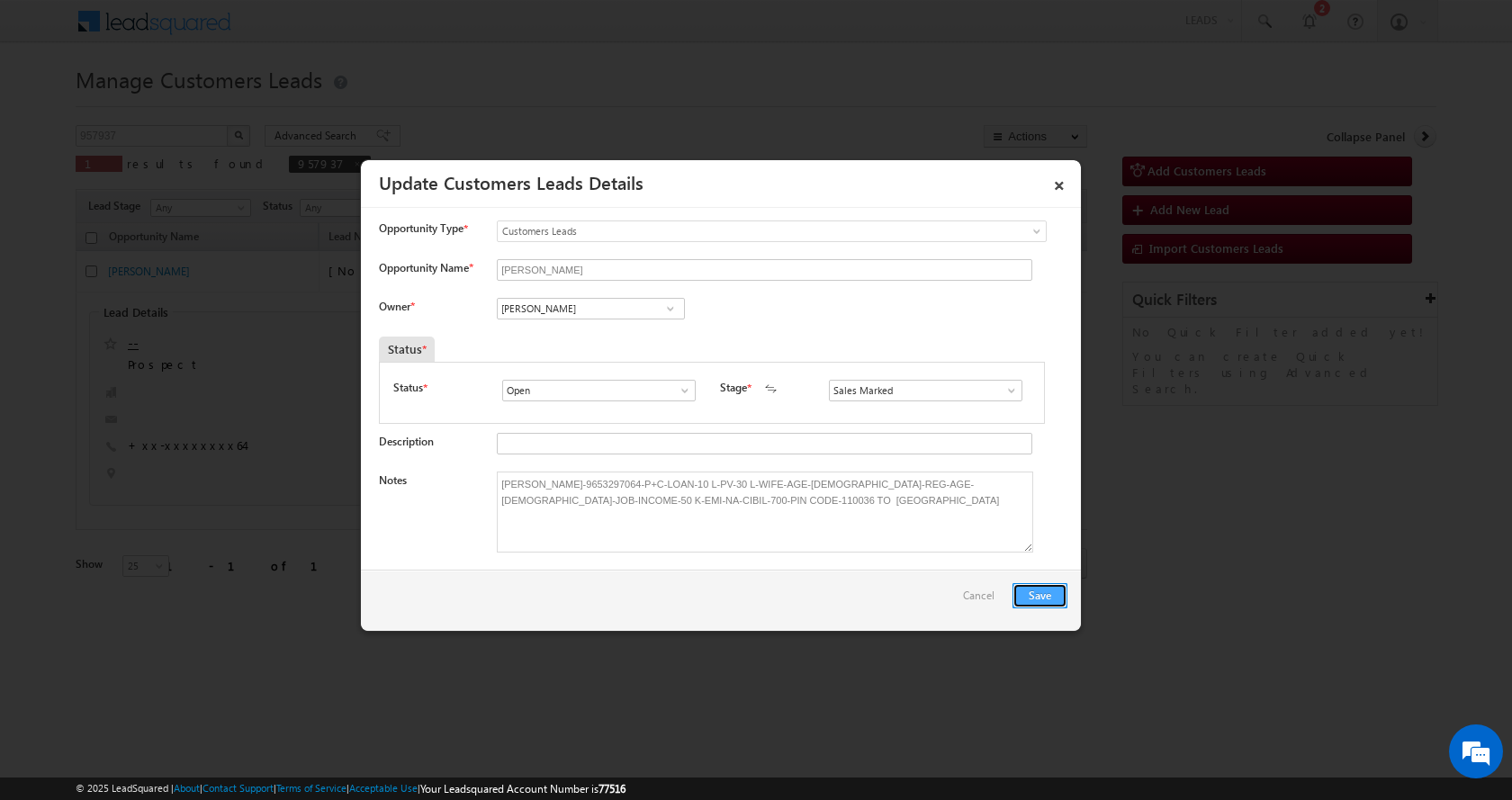
click at [1039, 594] on button "Save" at bounding box center [1039, 595] width 55 height 25
